Goal: Check status

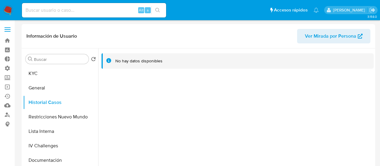
select select "10"
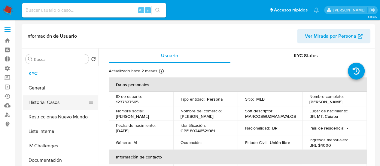
select select "10"
click at [51, 104] on button "Historial Casos" at bounding box center [58, 102] width 70 height 14
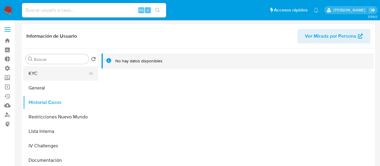
click at [39, 69] on button "KYC" at bounding box center [58, 73] width 70 height 14
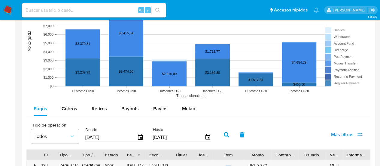
scroll to position [511, 0]
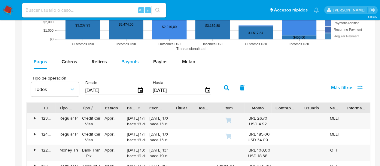
click at [138, 59] on button "Payouts" at bounding box center [130, 61] width 32 height 14
select select "10"
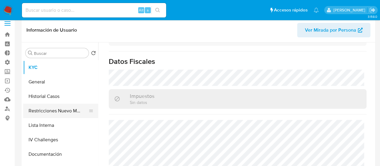
scroll to position [0, 0]
